Goal: Task Accomplishment & Management: Use online tool/utility

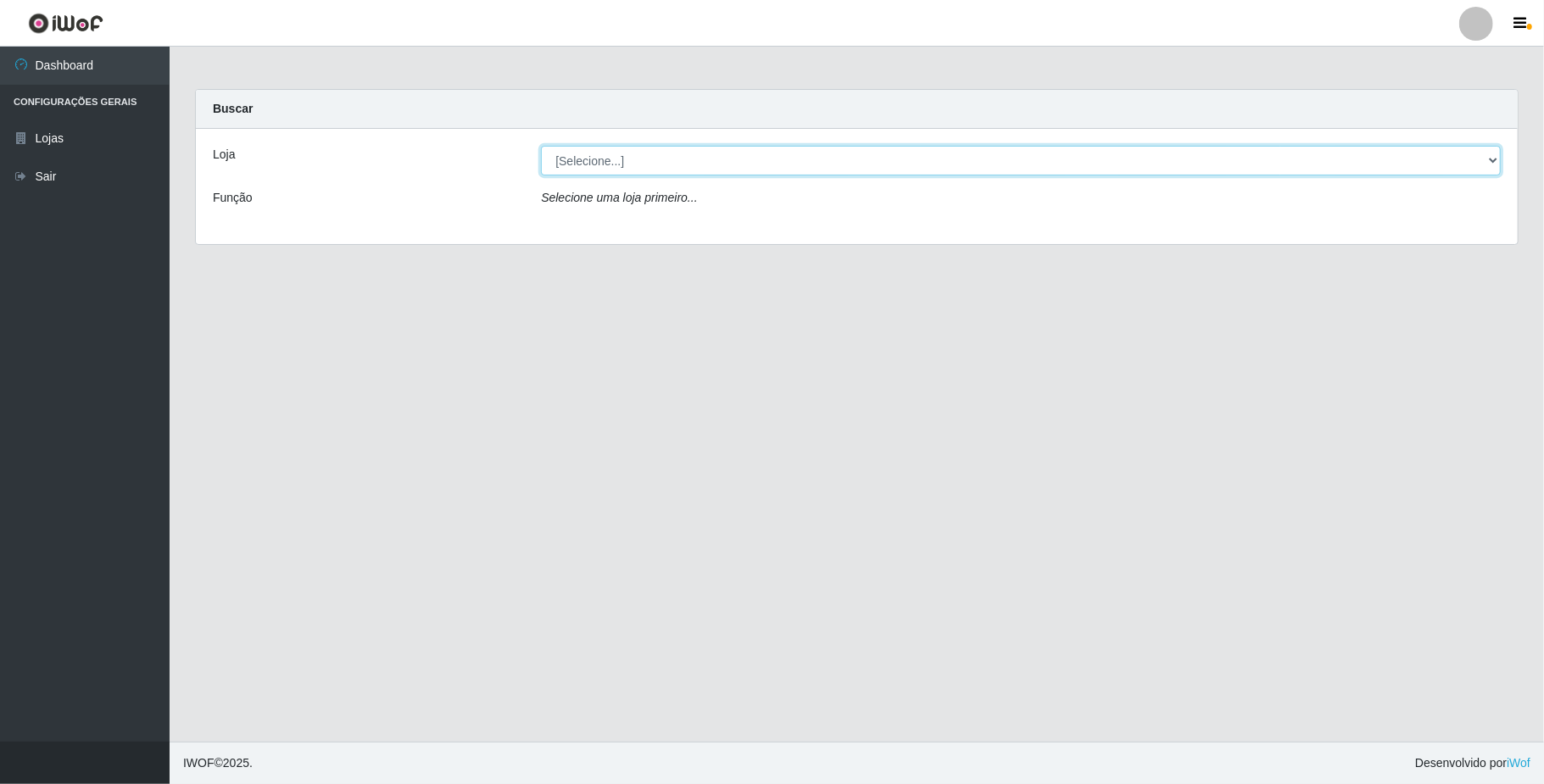
click at [896, 161] on select "[Selecione...] SuperFácil Atacado - Emaús" at bounding box center [1020, 161] width 959 height 30
select select "407"
click at [541, 146] on select "[Selecione...] SuperFácil Atacado - Emaús" at bounding box center [1020, 161] width 959 height 30
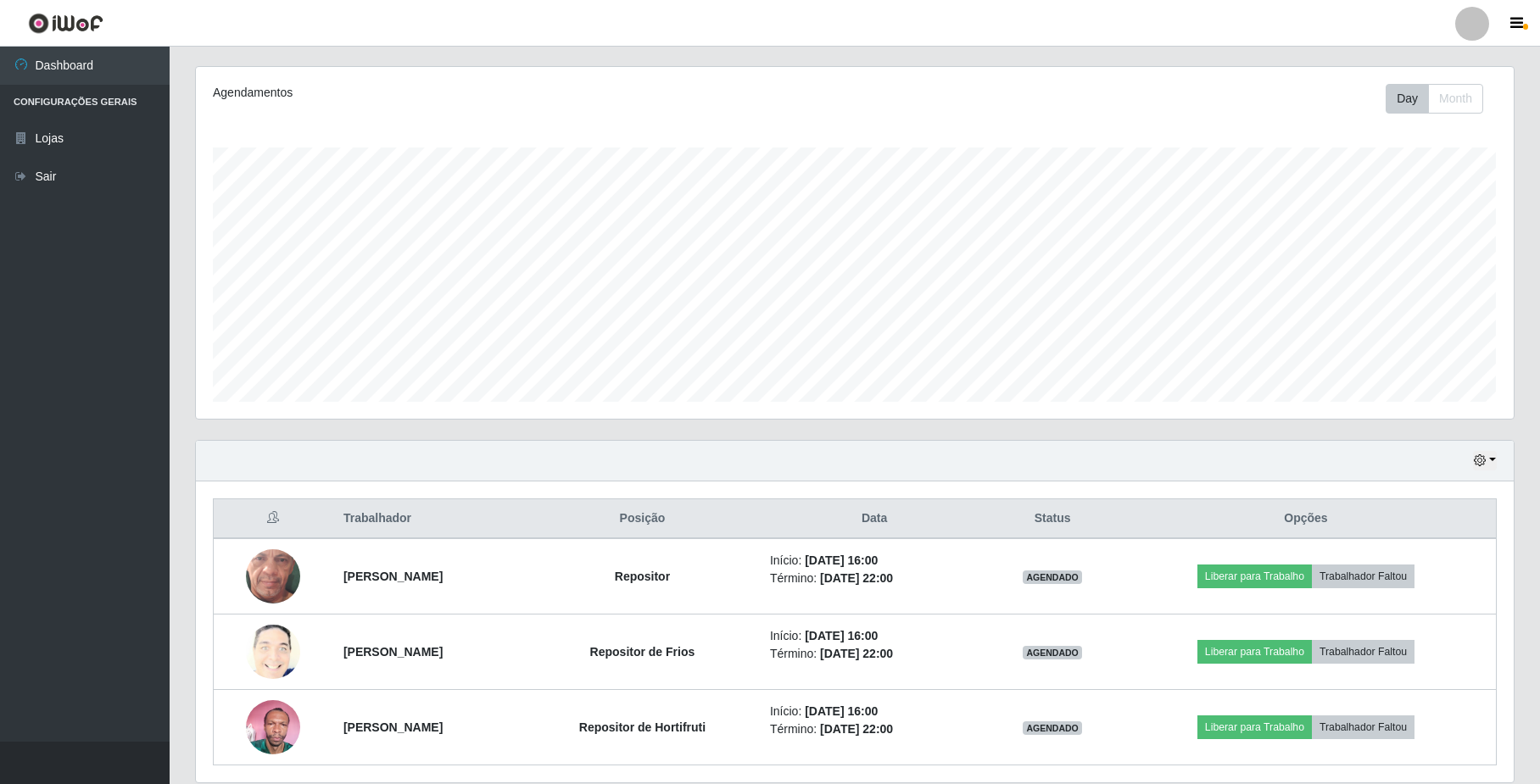
scroll to position [270, 0]
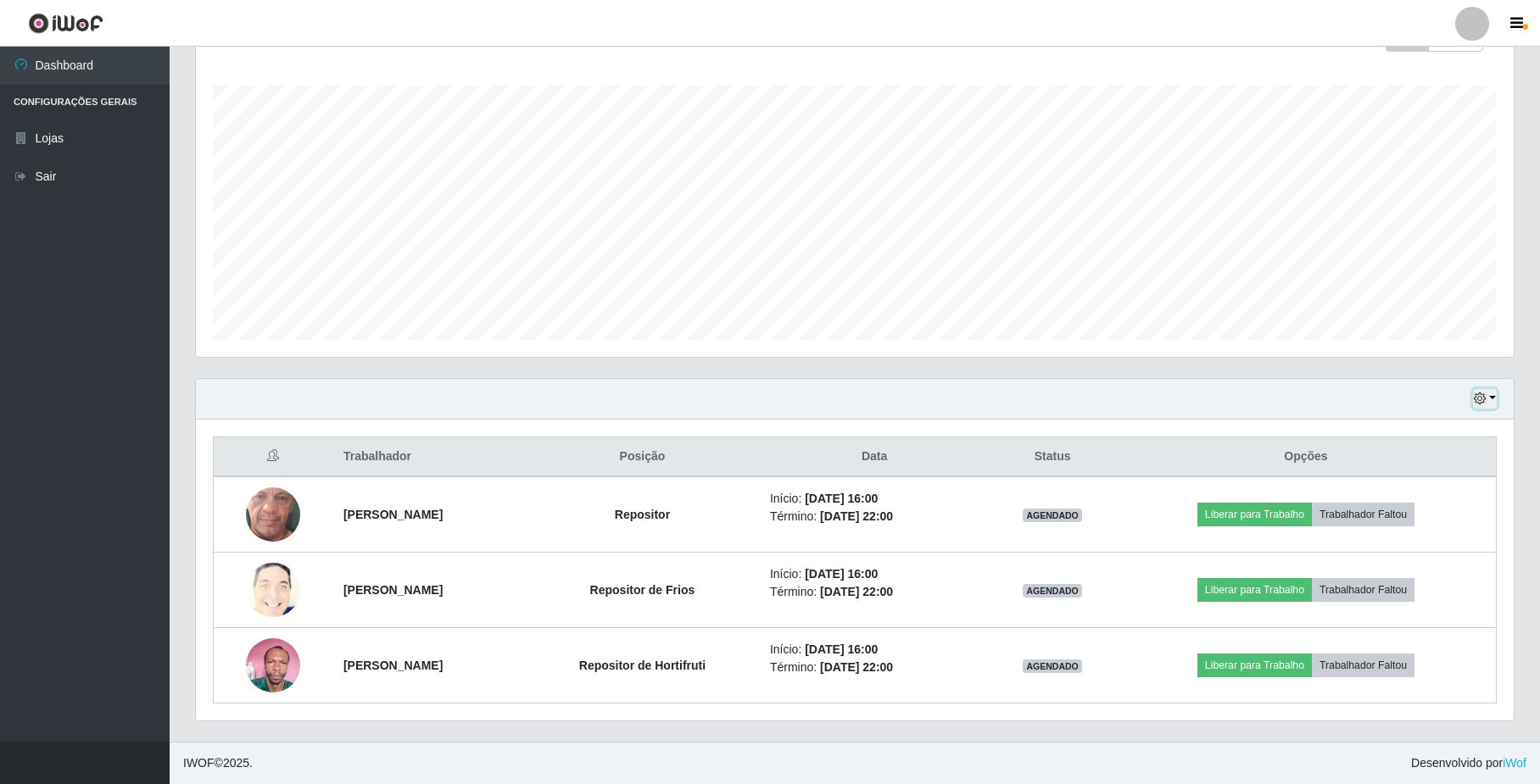
click at [1495, 398] on button "button" at bounding box center [1485, 398] width 24 height 19
click at [1464, 475] on button "1 dia" at bounding box center [1429, 464] width 134 height 36
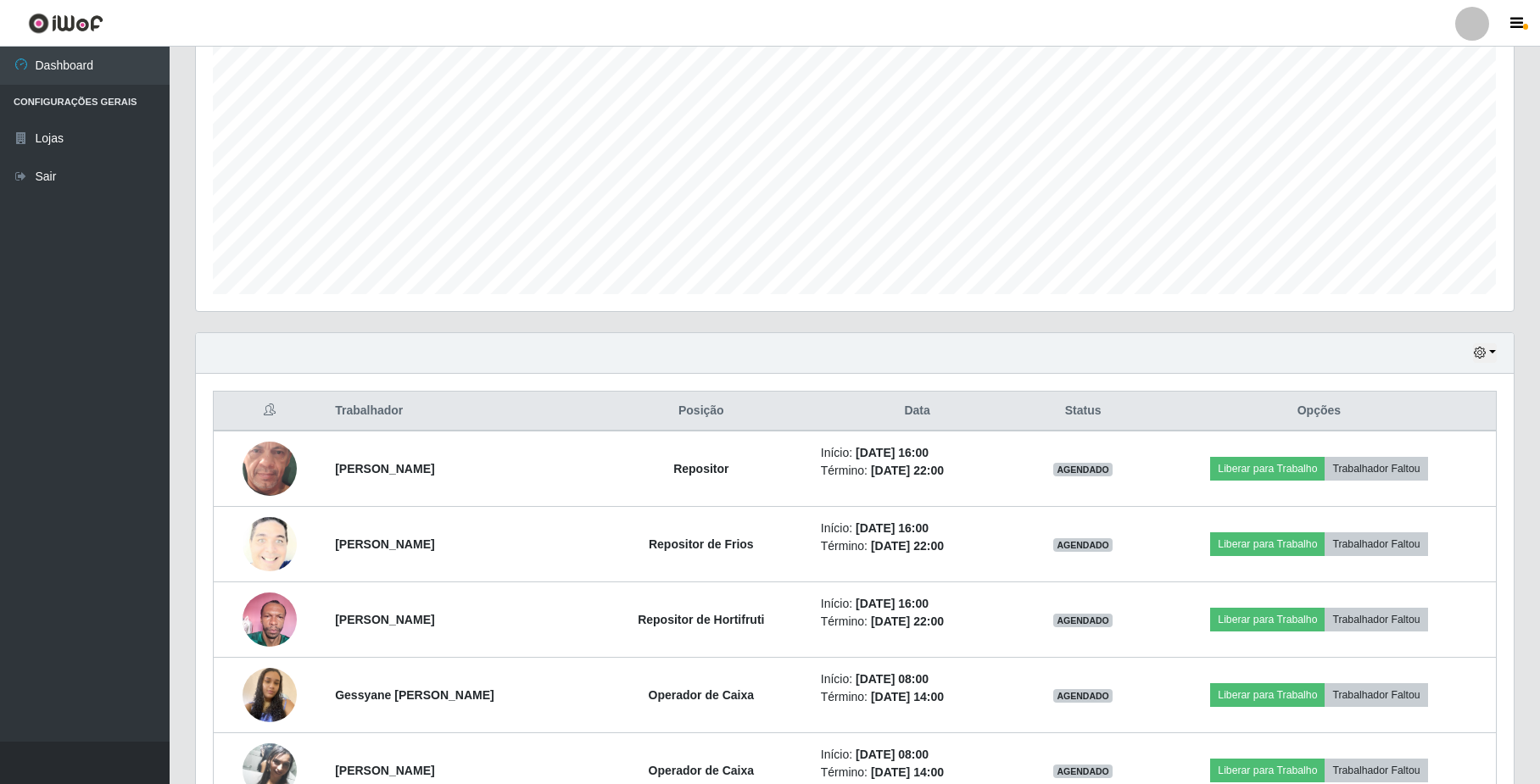
scroll to position [383, 0]
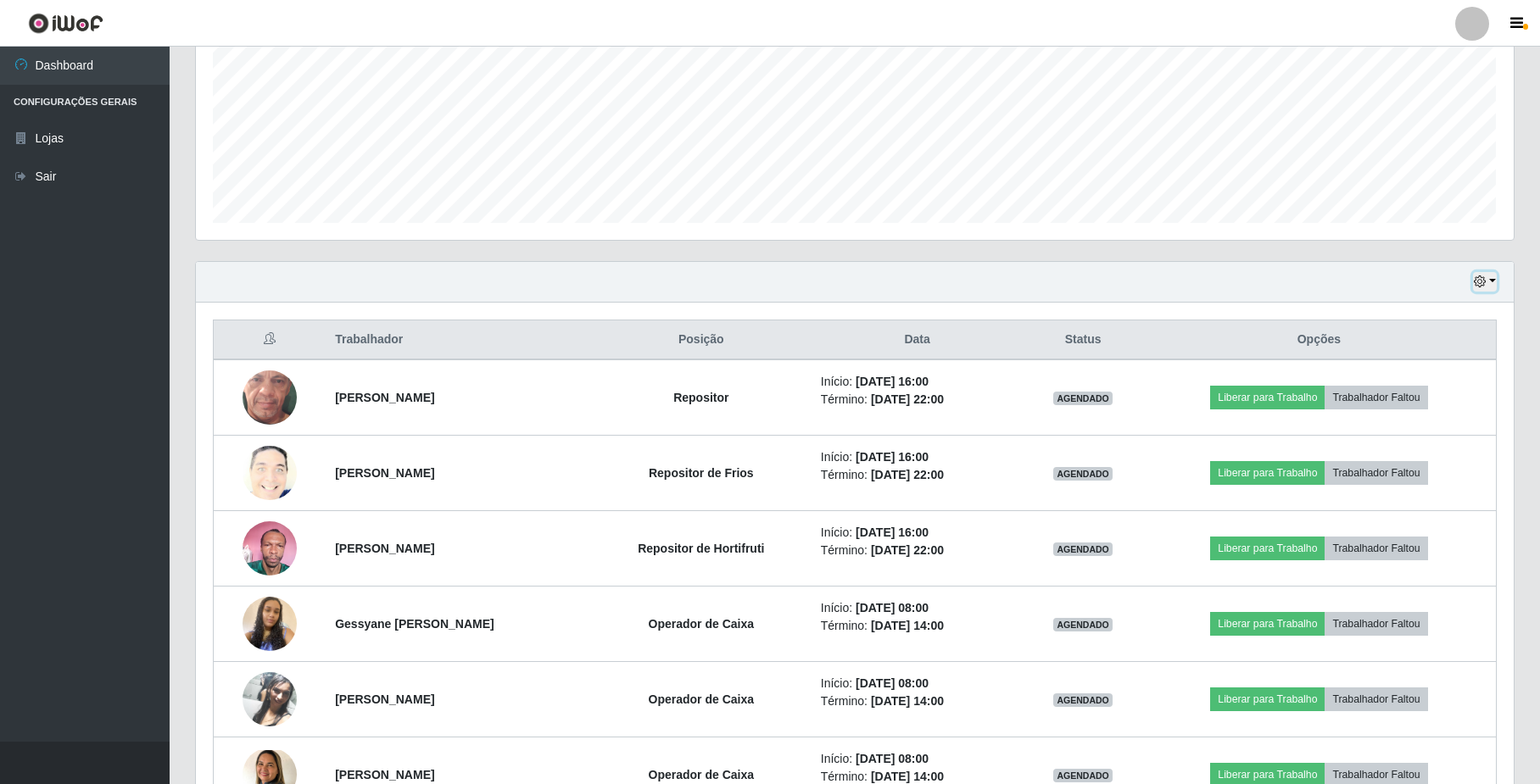
click at [1483, 286] on icon "button" at bounding box center [1480, 281] width 12 height 12
click at [1464, 319] on button "Hoje" at bounding box center [1429, 312] width 134 height 36
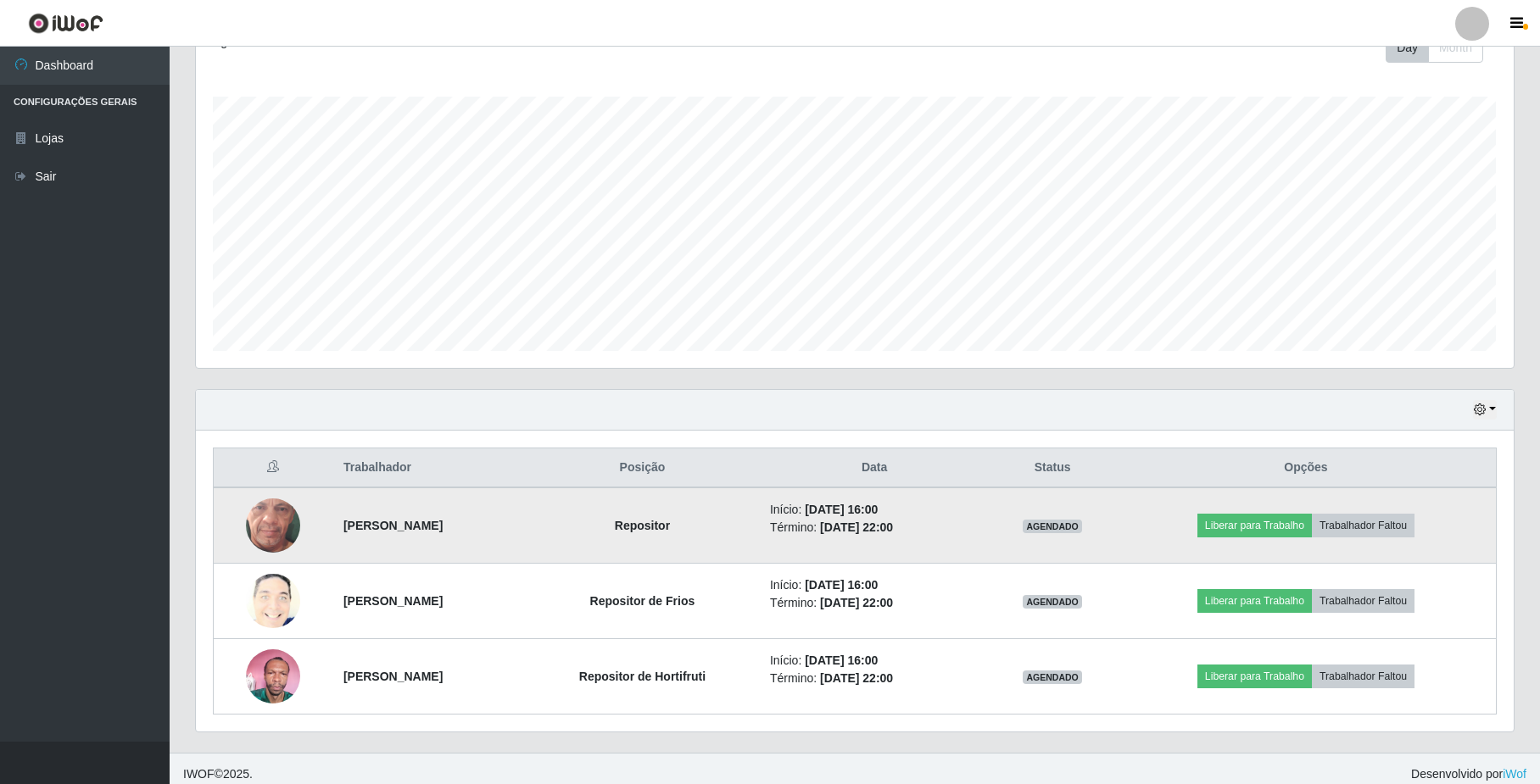
scroll to position [270, 0]
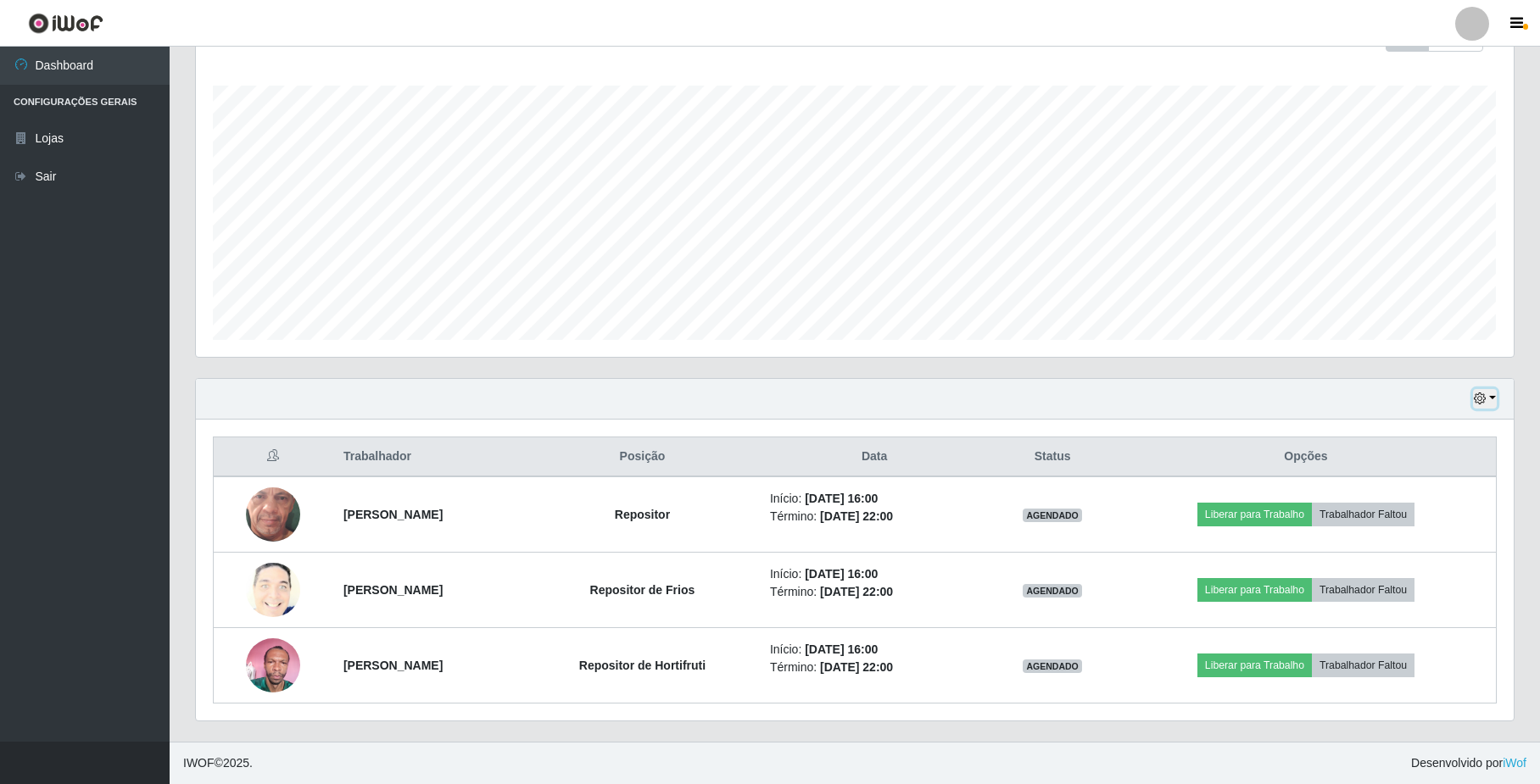
click at [1489, 398] on button "button" at bounding box center [1485, 398] width 24 height 19
click at [1408, 458] on button "1 dia" at bounding box center [1429, 464] width 134 height 36
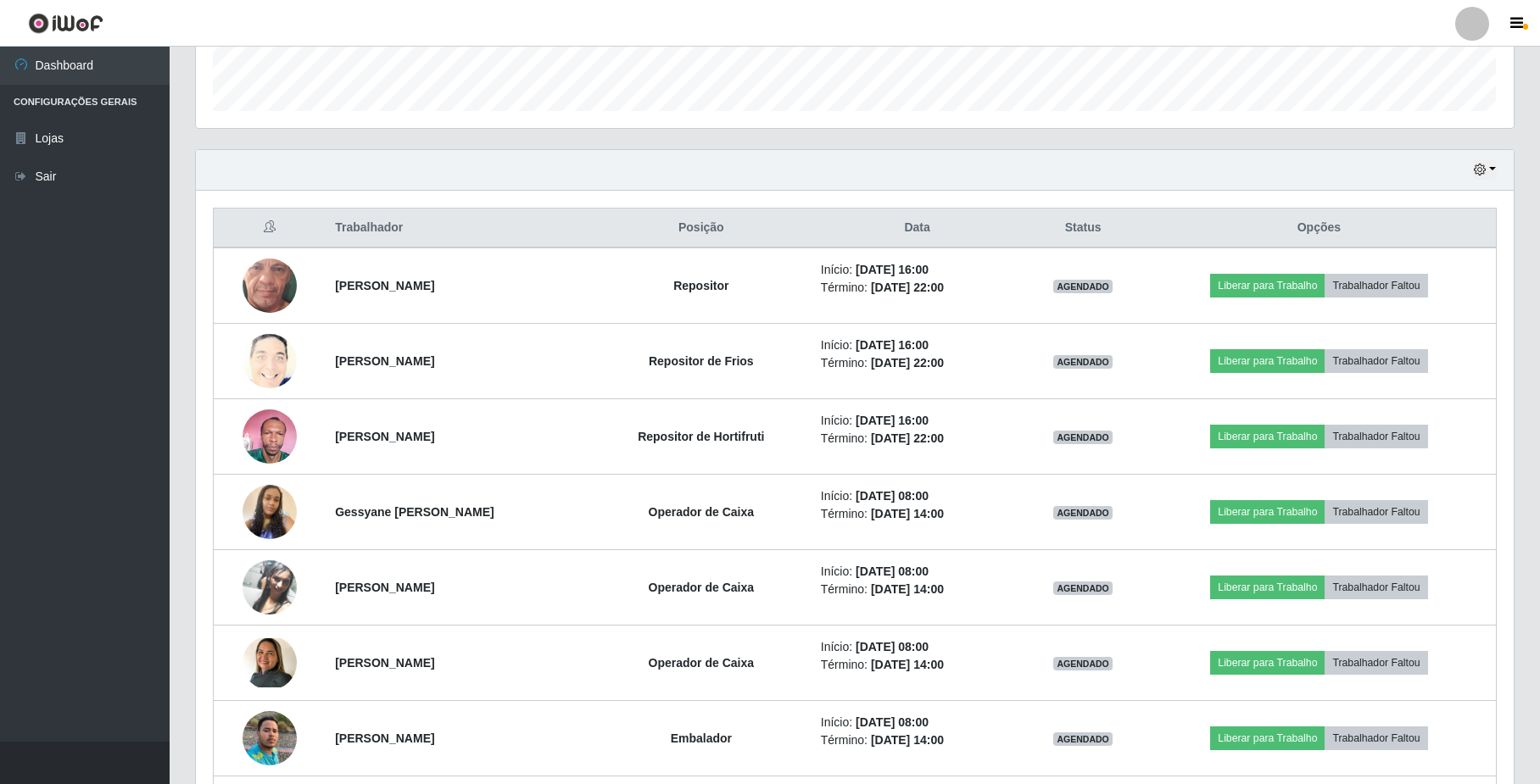
scroll to position [496, 0]
click at [1486, 168] on button "button" at bounding box center [1485, 169] width 24 height 19
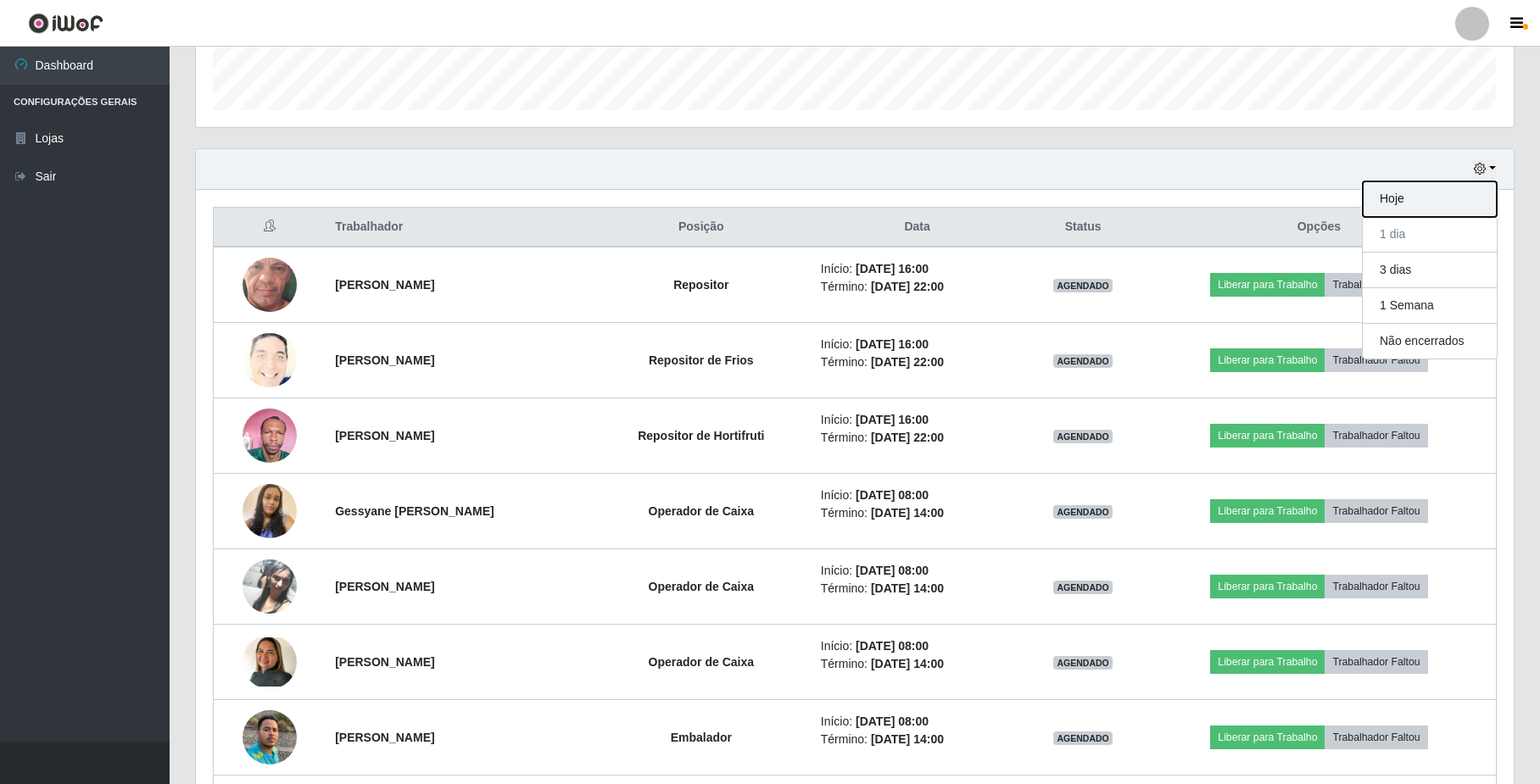
click at [1436, 209] on button "Hoje" at bounding box center [1429, 199] width 134 height 36
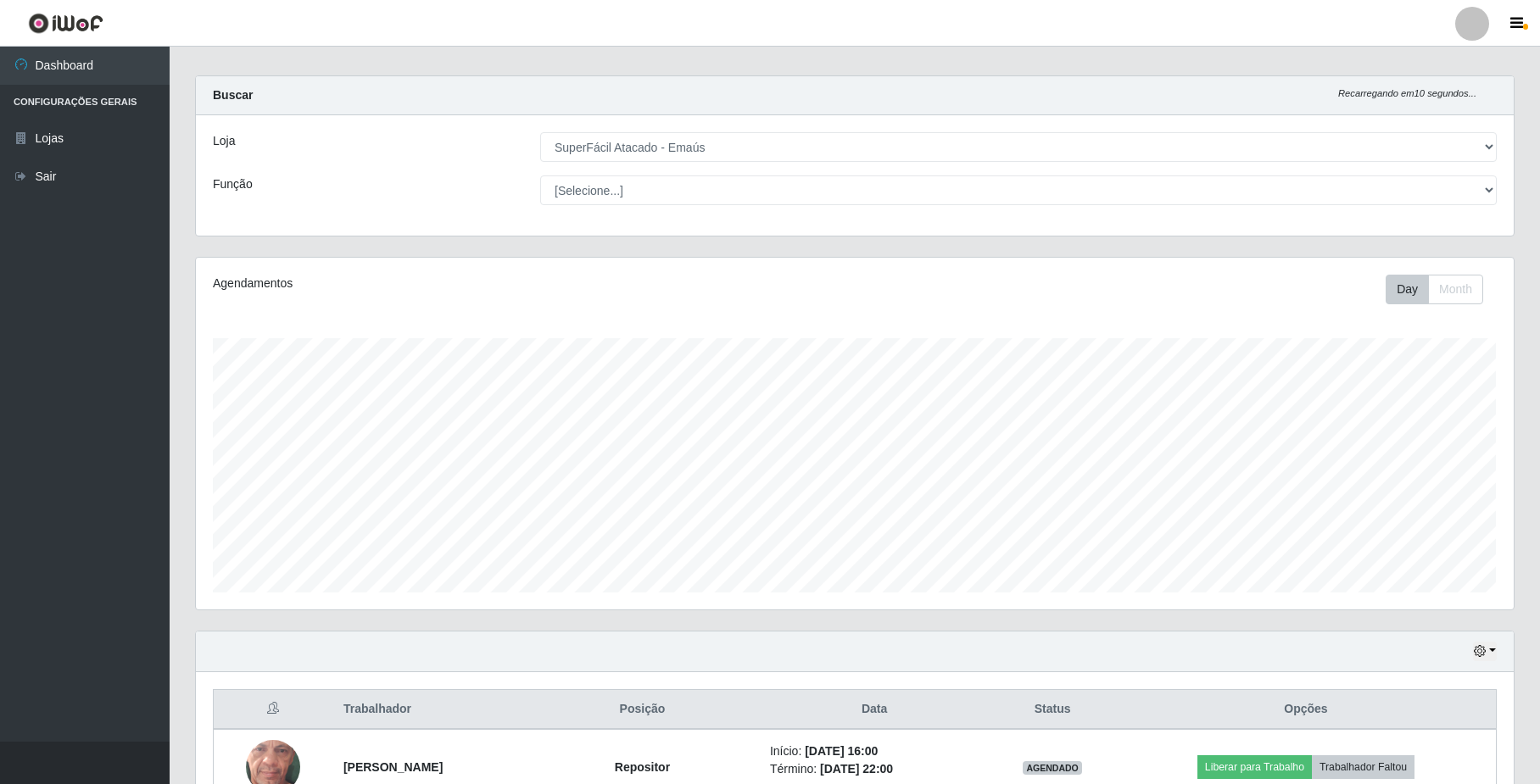
scroll to position [0, 0]
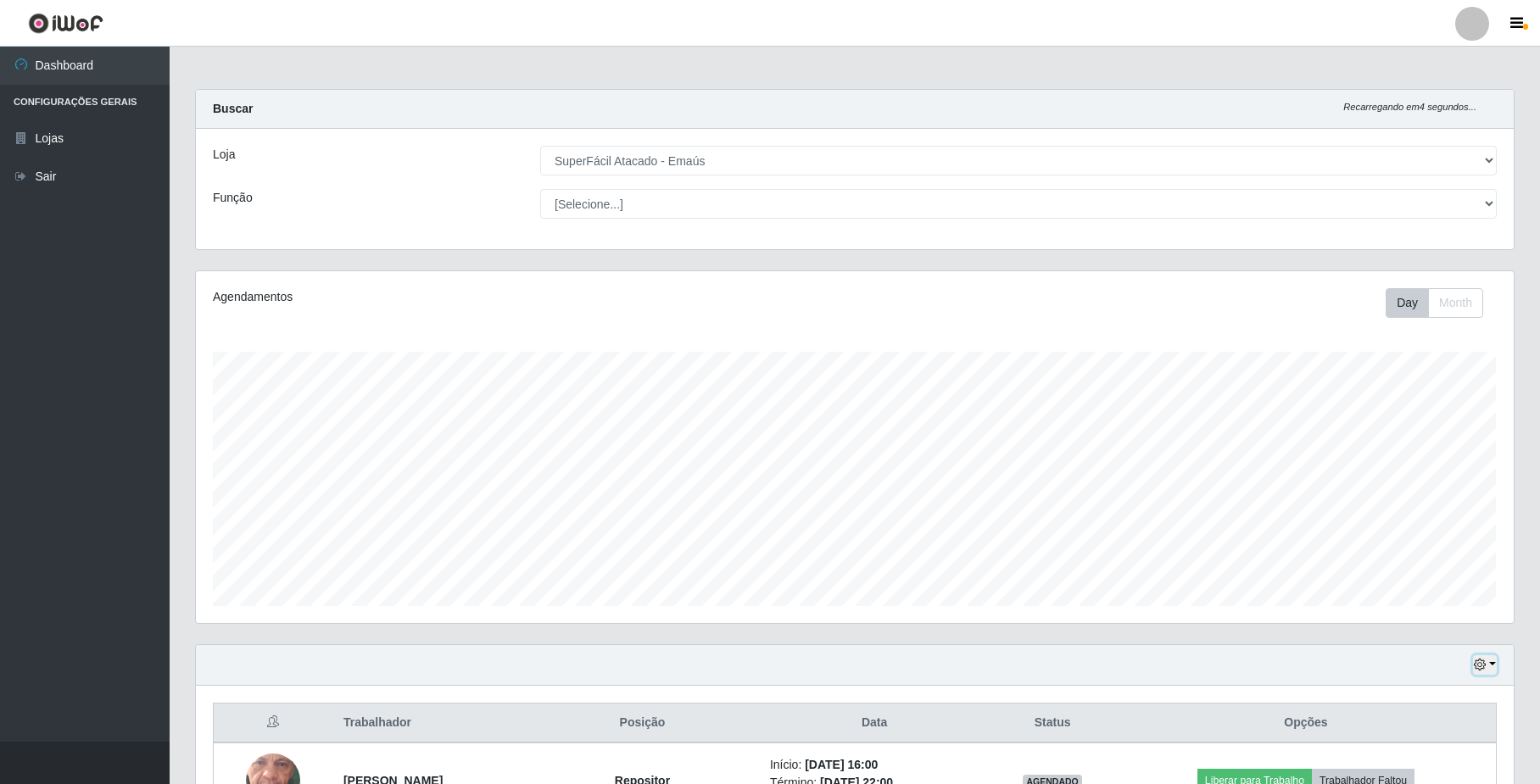
click at [1476, 668] on icon "button" at bounding box center [1480, 664] width 12 height 12
click at [1389, 572] on button "3 dias" at bounding box center [1429, 564] width 134 height 36
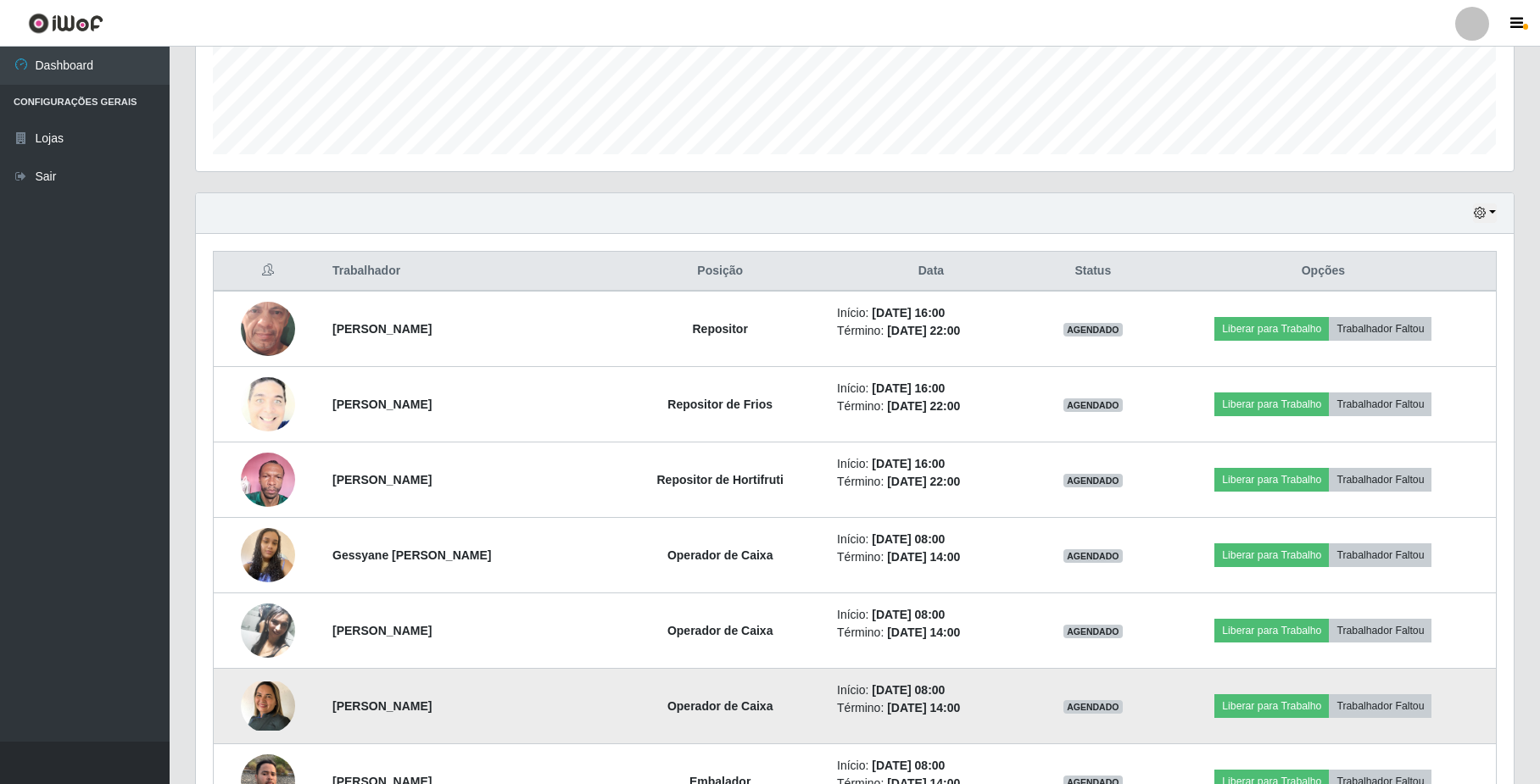
scroll to position [339, 0]
